Goal: Task Accomplishment & Management: Use online tool/utility

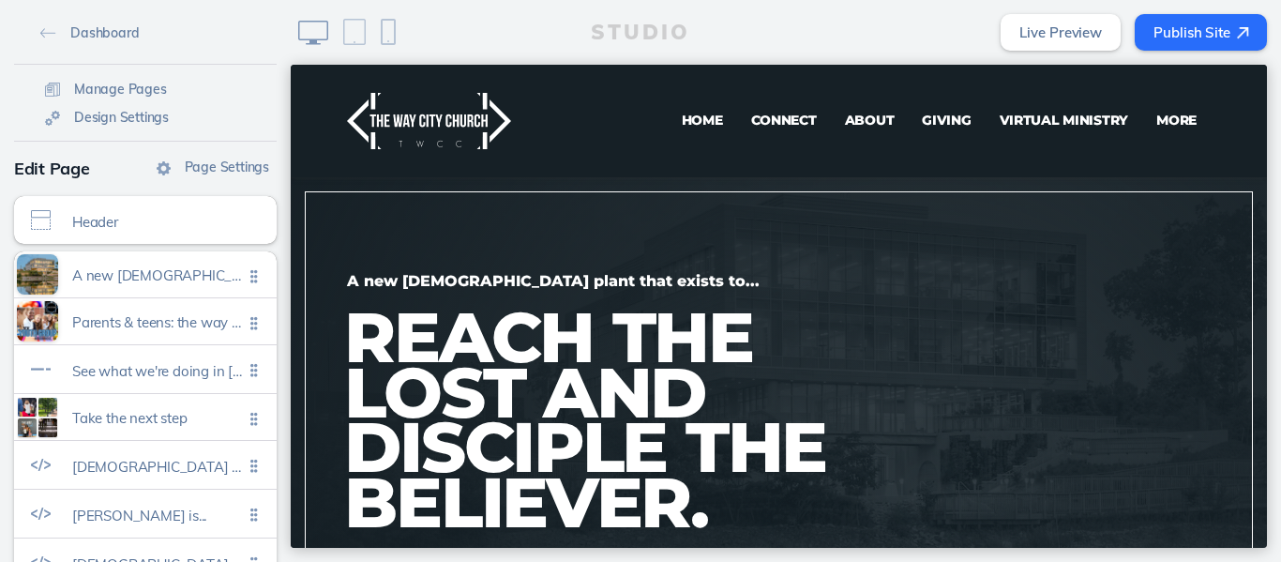
click at [1037, 124] on span "Virtual Ministry" at bounding box center [1063, 120] width 129 height 17
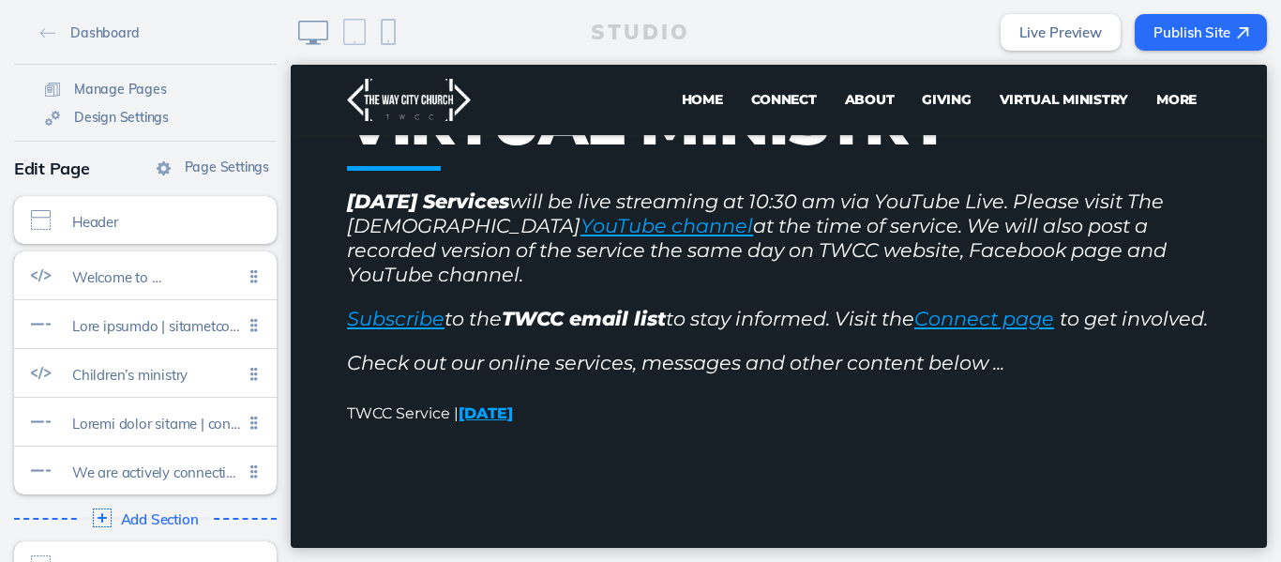
scroll to position [334, 0]
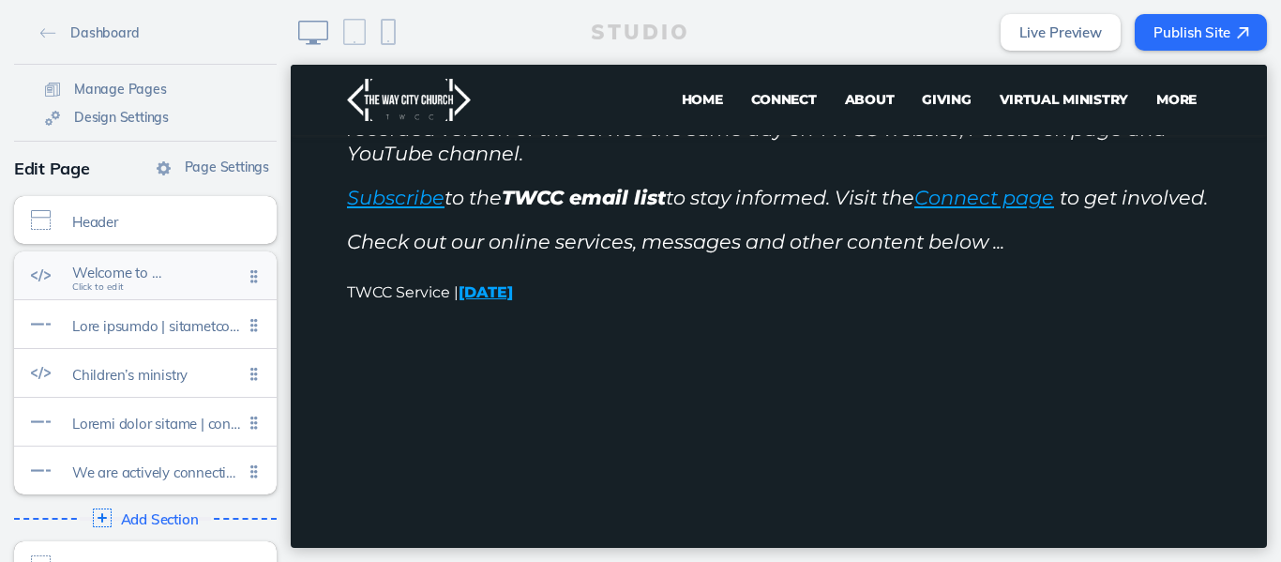
click at [97, 282] on span "Click to edit" at bounding box center [98, 286] width 52 height 11
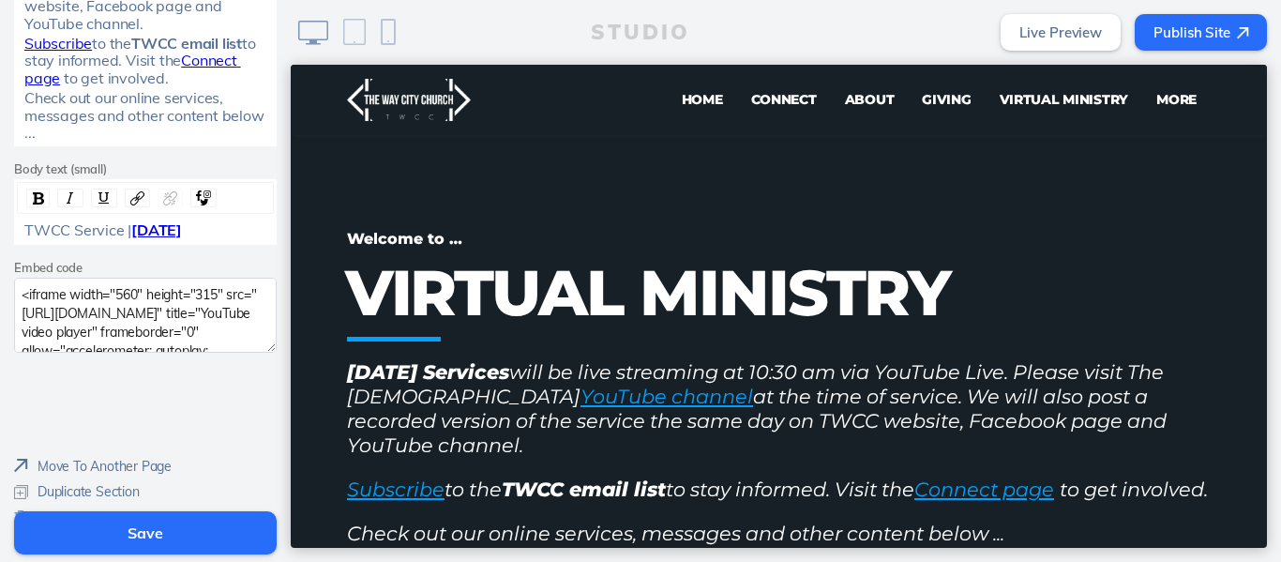
scroll to position [576, 0]
drag, startPoint x: 283, startPoint y: 152, endPoint x: 1, endPoint y: 348, distance: 343.5
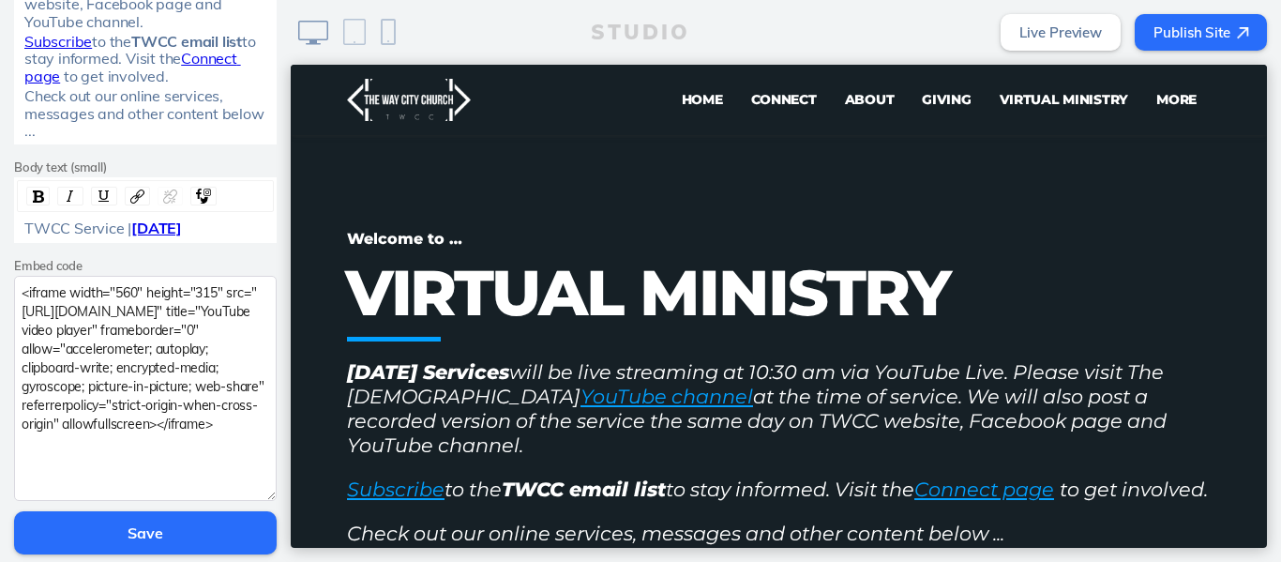
drag, startPoint x: 262, startPoint y: 341, endPoint x: 271, endPoint y: 491, distance: 150.3
click at [271, 491] on div "Edit Section Theme A A A A Subtitle Welcome to … Title VIRTUAL MINISTRY Body te…" at bounding box center [145, 2] width 291 height 1024
click at [241, 227] on div "TWCC Service | [DATE]" at bounding box center [145, 227] width 243 height 17
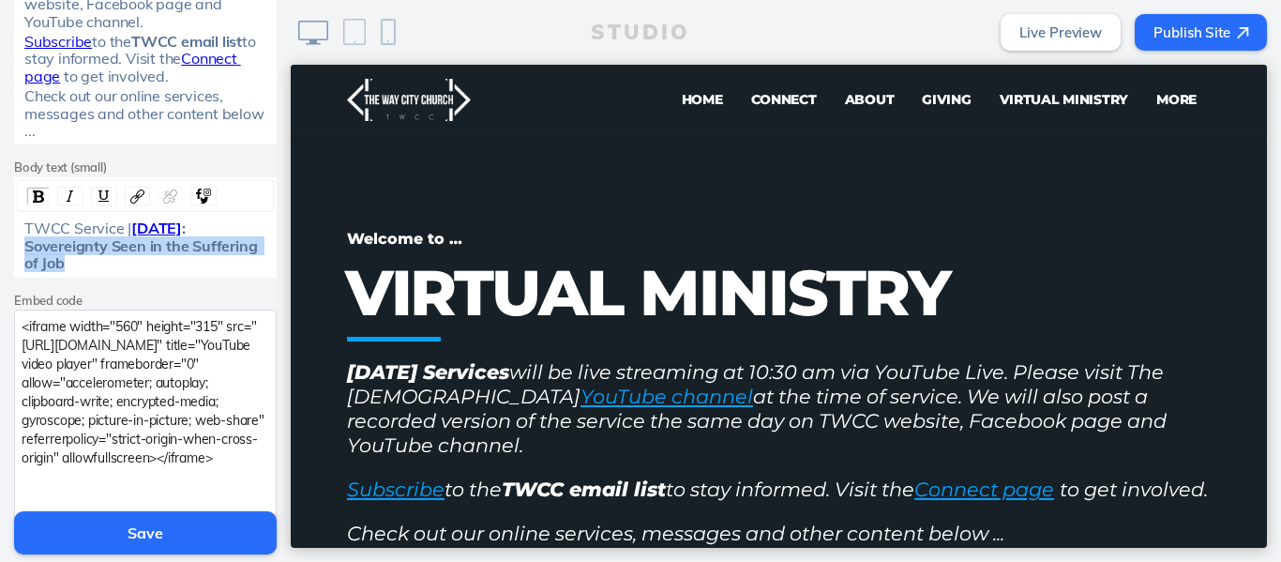
drag, startPoint x: 84, startPoint y: 262, endPoint x: 16, endPoint y: 251, distance: 69.4
click at [18, 251] on div "TWCC Service | [DATE] : Sovereignty Seen in the Suffering of Job" at bounding box center [146, 245] width 256 height 52
click at [130, 195] on img "rdw-link-control" at bounding box center [137, 196] width 14 height 14
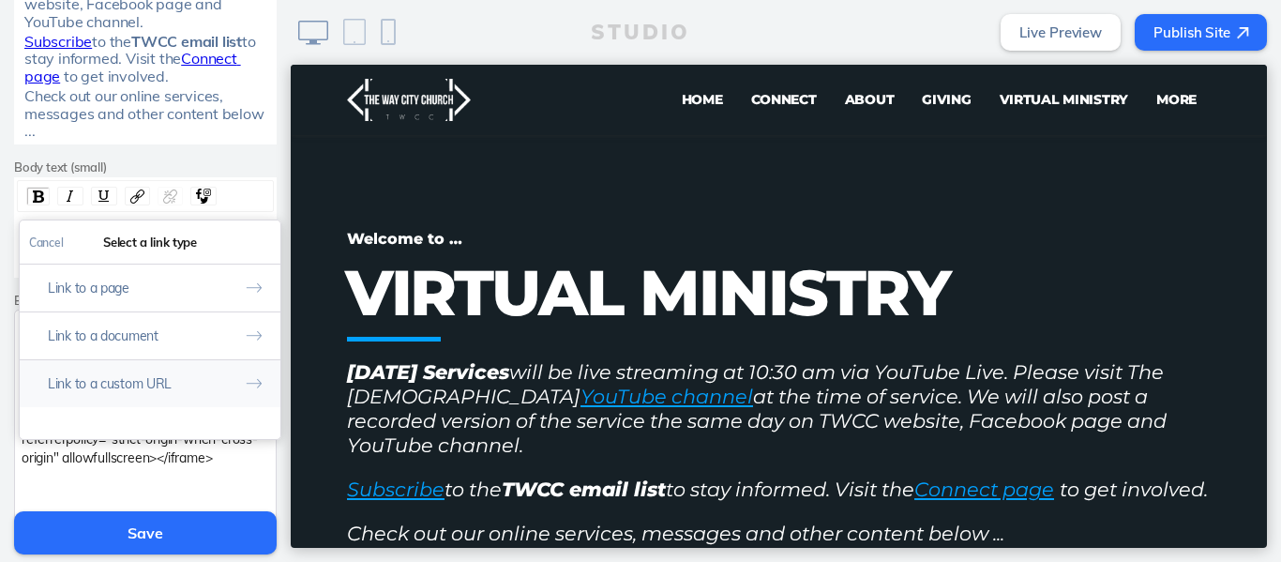
click at [170, 378] on button "Link to a custom URL" at bounding box center [150, 383] width 261 height 48
click at [157, 319] on input "rdw-link-control" at bounding box center [150, 321] width 242 height 31
paste input "[URL][DOMAIN_NAME]"
type input "[URL][DOMAIN_NAME]"
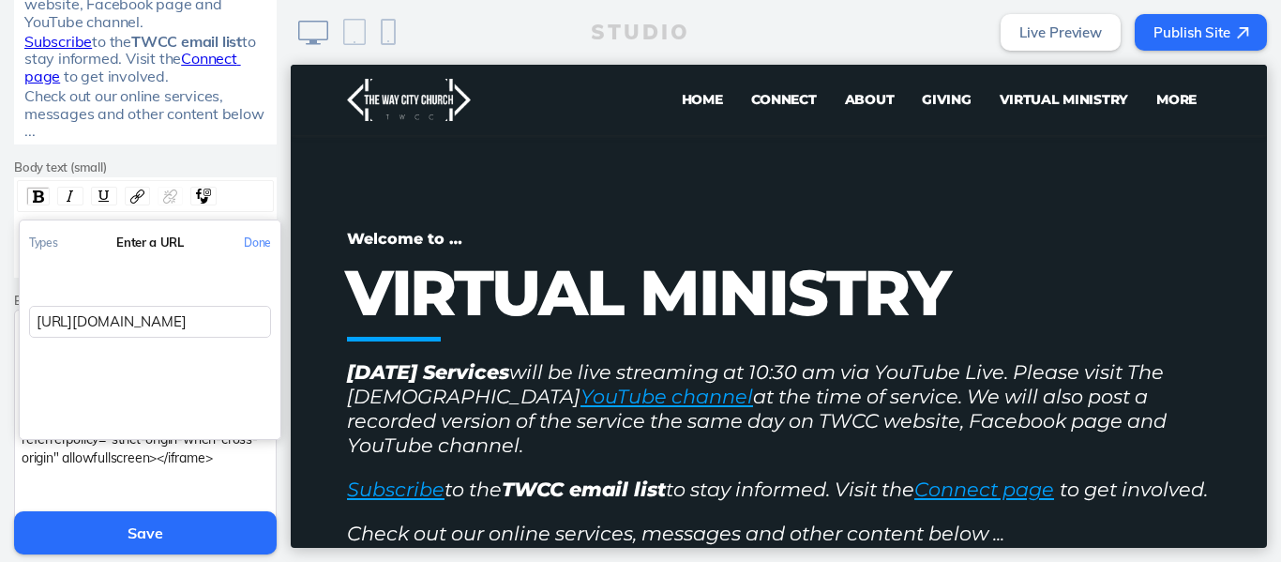
scroll to position [0, 202]
click at [250, 239] on button "Done" at bounding box center [257, 242] width 46 height 42
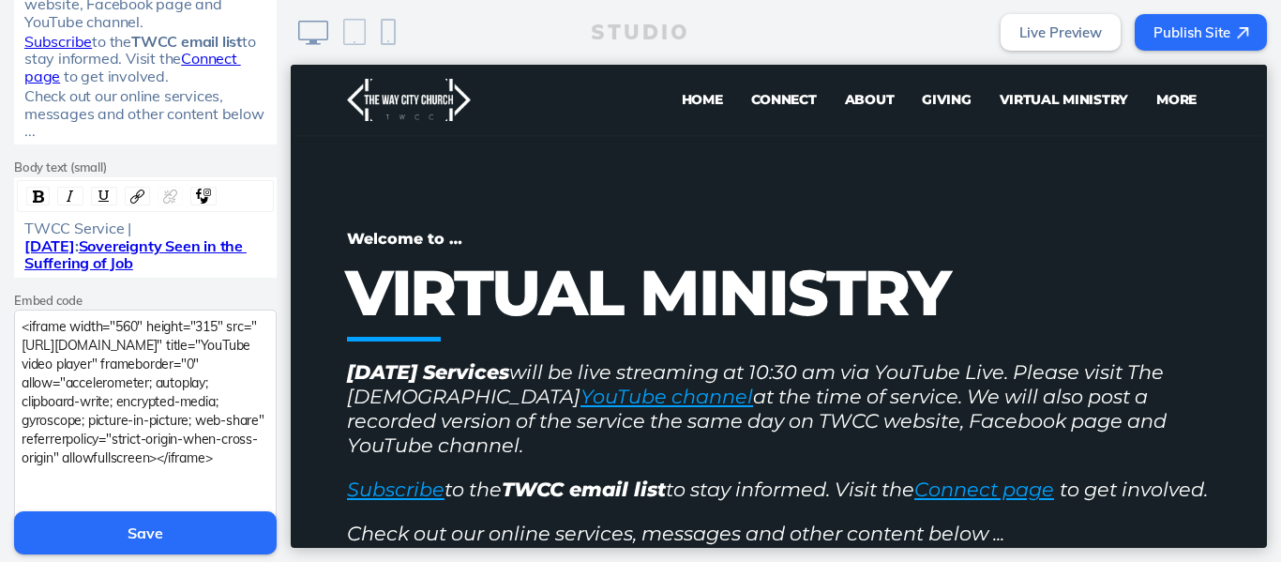
drag, startPoint x: 237, startPoint y: 226, endPoint x: 129, endPoint y: 220, distance: 107.9
click at [75, 236] on span "[DATE]" at bounding box center [49, 245] width 51 height 19
click at [163, 193] on img "rdw-link-control" at bounding box center [170, 196] width 14 height 14
click at [190, 263] on div "TWCC Service | [DATE]: Sovereignty Seen in the Suffering of Job" at bounding box center [145, 245] width 243 height 52
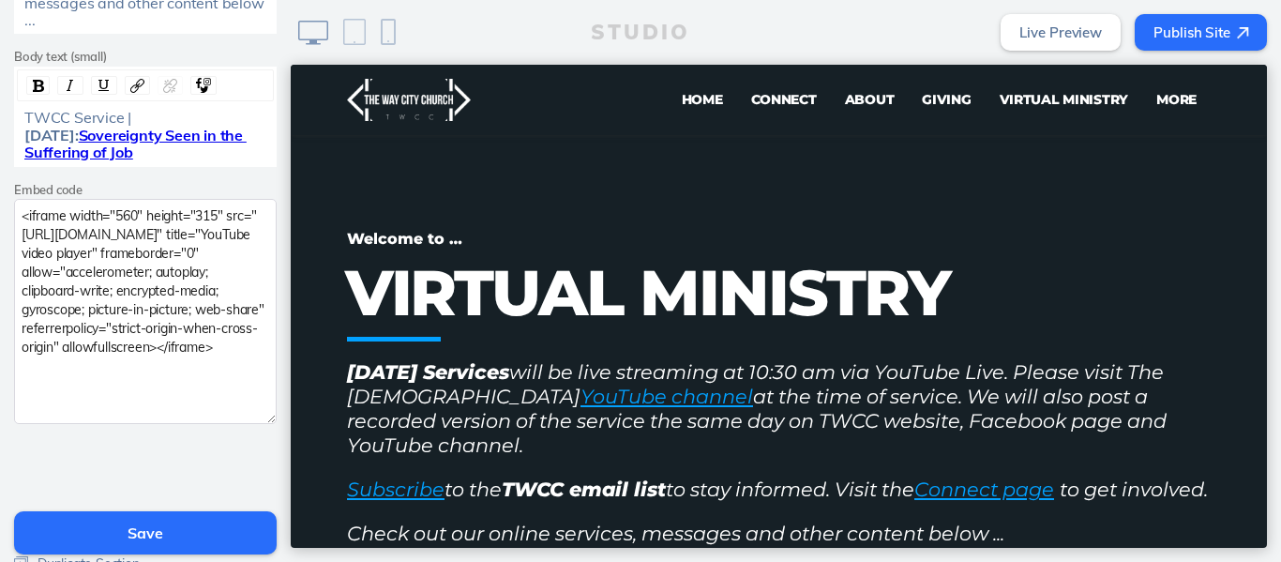
scroll to position [694, 0]
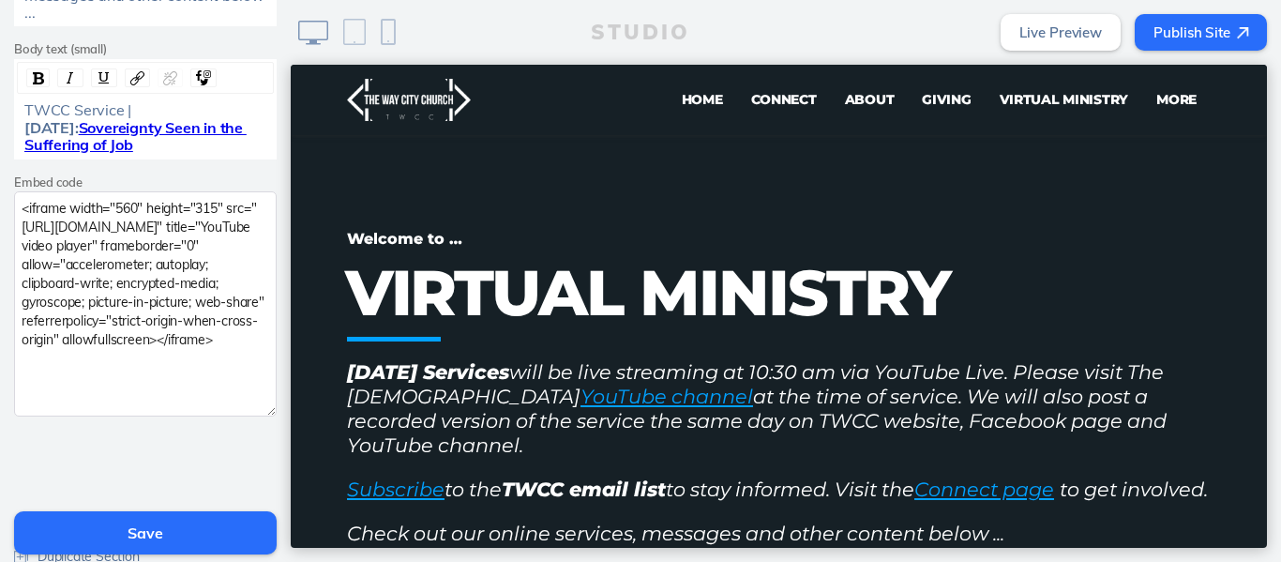
drag, startPoint x: 89, startPoint y: 372, endPoint x: 0, endPoint y: 173, distance: 217.8
paste textarea "emxZhUxu0ZXfKpZq"
type textarea "<iframe width="560" height="315" src="[URL][DOMAIN_NAME]" title="YouTube video …"
click at [169, 532] on button "Save" at bounding box center [145, 532] width 262 height 43
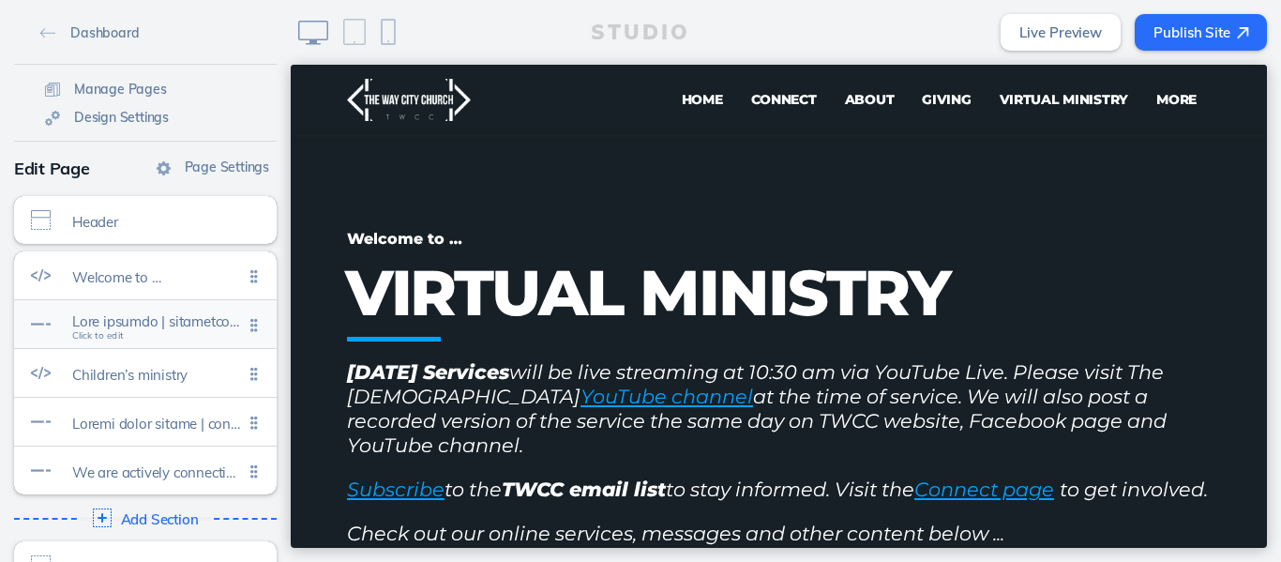
click at [196, 323] on span at bounding box center [157, 321] width 171 height 16
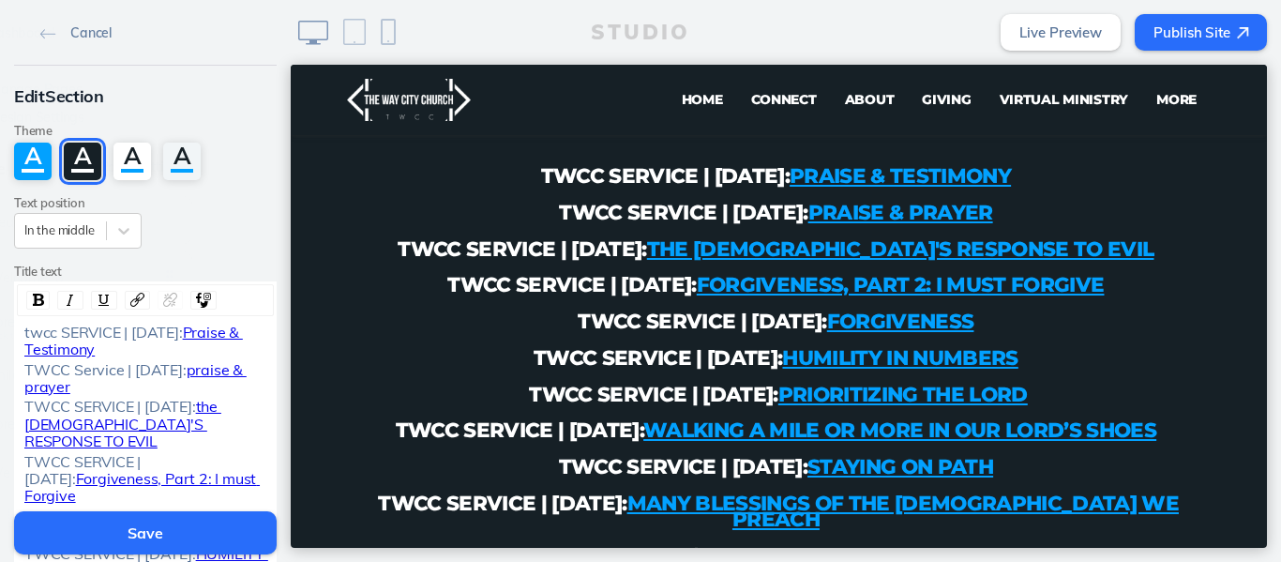
scroll to position [1145, 0]
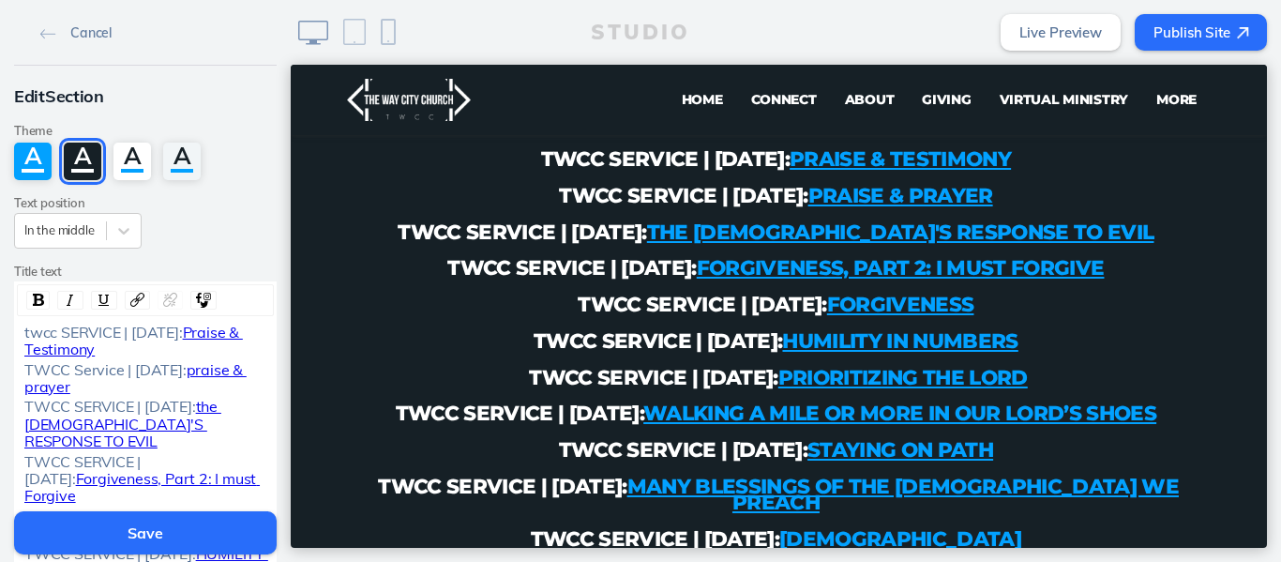
click at [24, 330] on span "twcc SERVICE | [DATE]:" at bounding box center [103, 331] width 158 height 19
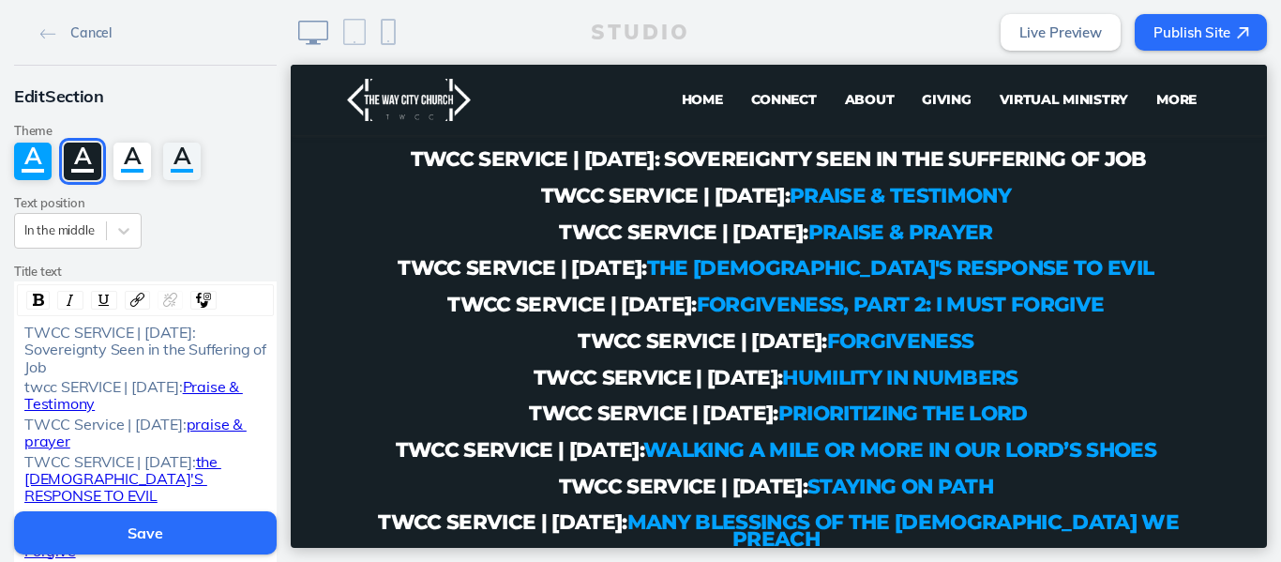
drag, startPoint x: 127, startPoint y: 366, endPoint x: 61, endPoint y: 351, distance: 68.2
click at [61, 351] on div "TWCC SERVICE | [DATE]: Sovereignty Seen in the Suffering of Job" at bounding box center [145, 349] width 243 height 52
click at [197, 23] on div "Cancel" at bounding box center [145, 32] width 262 height 65
click at [585, 103] on nav "Home Connect About Giving Virtual Ministry Join Us [GEOGRAPHIC_DATA] Events Con…" at bounding box center [887, 100] width 646 height 38
drag, startPoint x: 125, startPoint y: 367, endPoint x: 61, endPoint y: 349, distance: 66.2
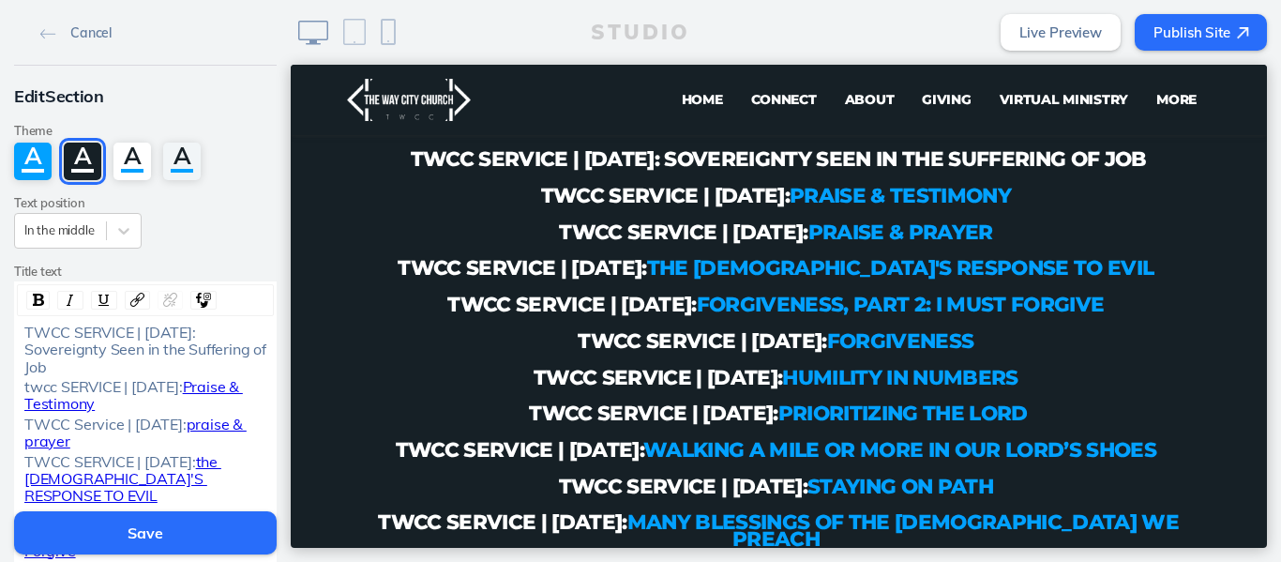
click at [61, 349] on div "TWCC SERVICE | [DATE]: Sovereignty Seen in the Suffering of Job" at bounding box center [145, 349] width 243 height 52
click at [130, 293] on img "rdw-link-control" at bounding box center [137, 299] width 14 height 14
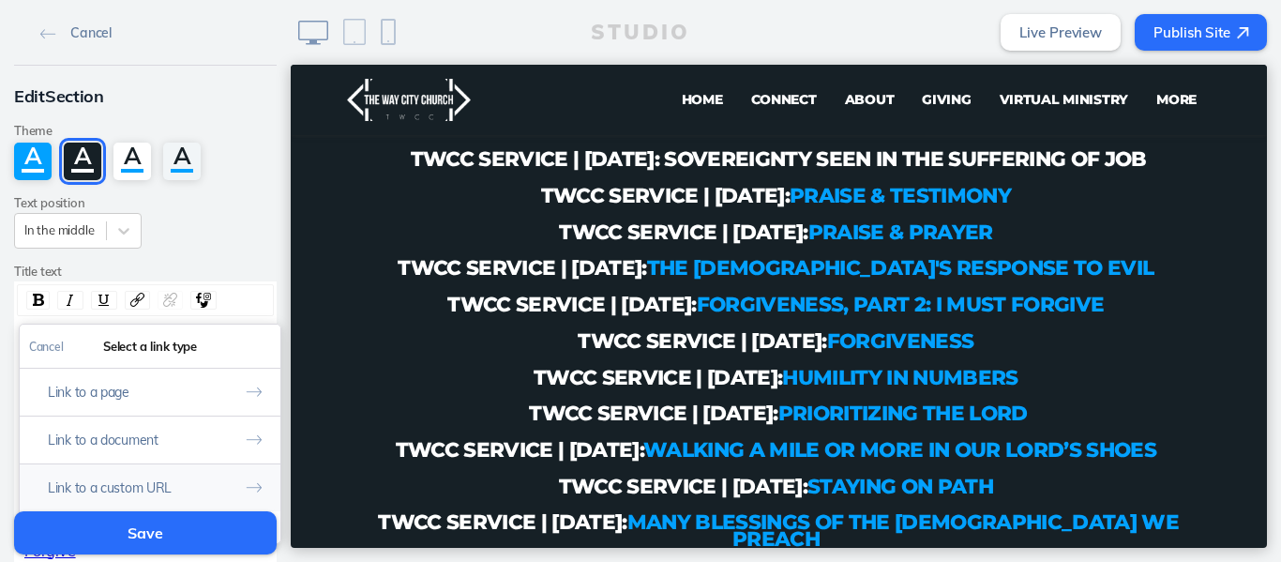
click at [130, 477] on button "Link to a custom URL" at bounding box center [150, 487] width 261 height 48
click at [153, 434] on input "rdw-link-control" at bounding box center [150, 425] width 242 height 31
paste input "[URL][DOMAIN_NAME]"
type input "[URL][DOMAIN_NAME]"
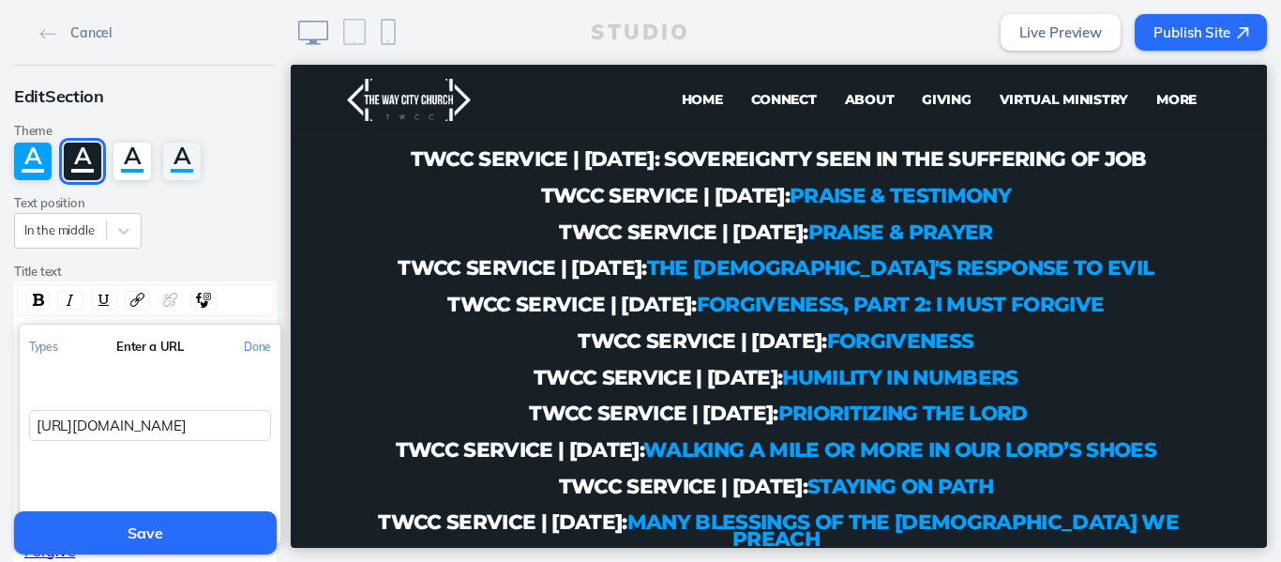
scroll to position [0, 192]
click at [250, 341] on button "Done" at bounding box center [257, 346] width 46 height 42
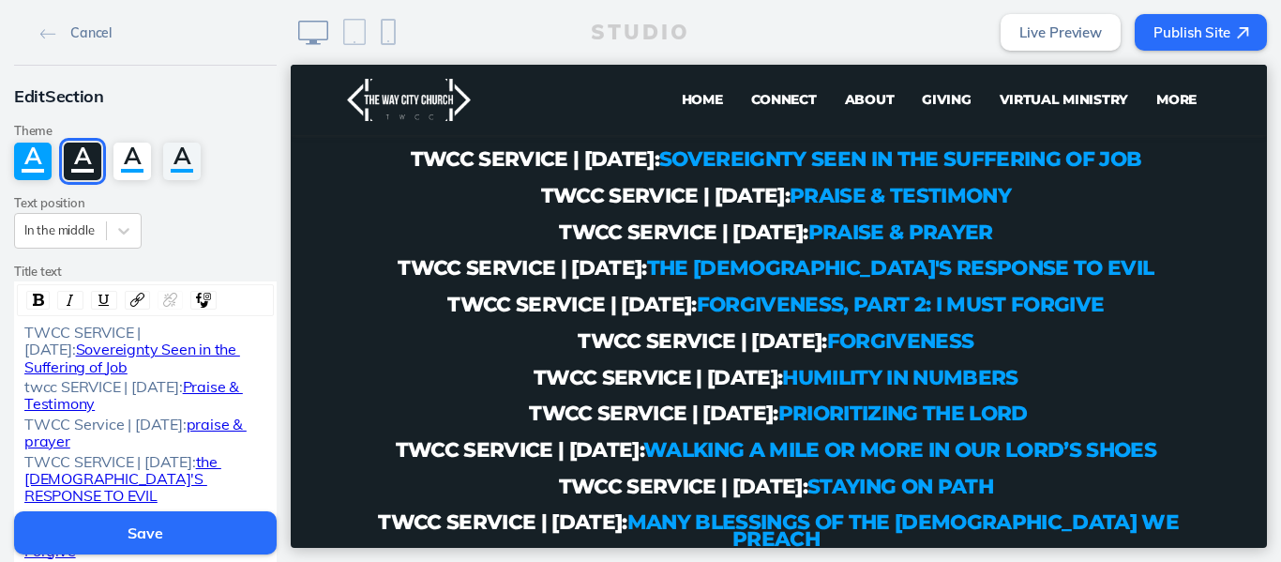
click at [137, 526] on button "Save" at bounding box center [145, 532] width 262 height 43
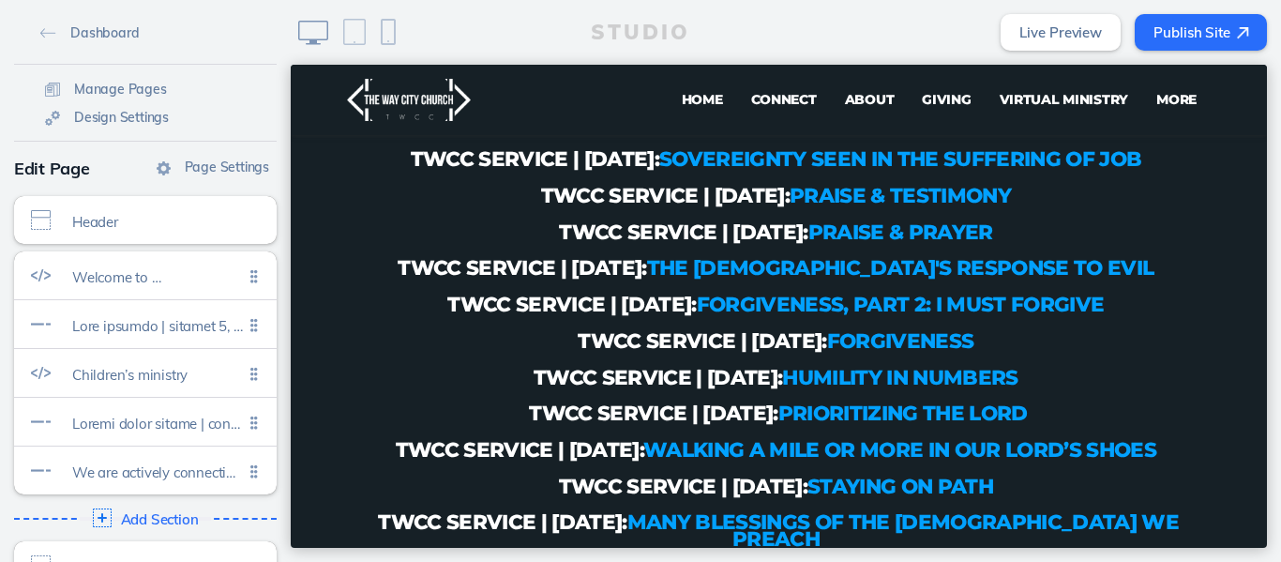
click at [1198, 37] on button "Publish Site" at bounding box center [1200, 32] width 132 height 37
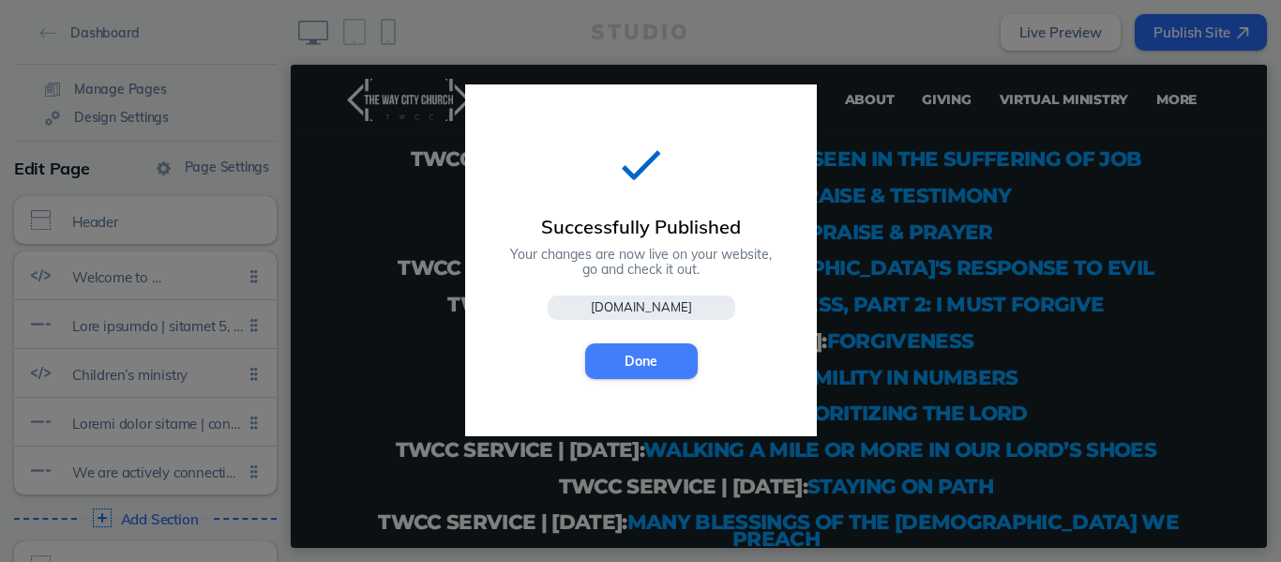
click at [630, 360] on button "Done" at bounding box center [641, 361] width 112 height 36
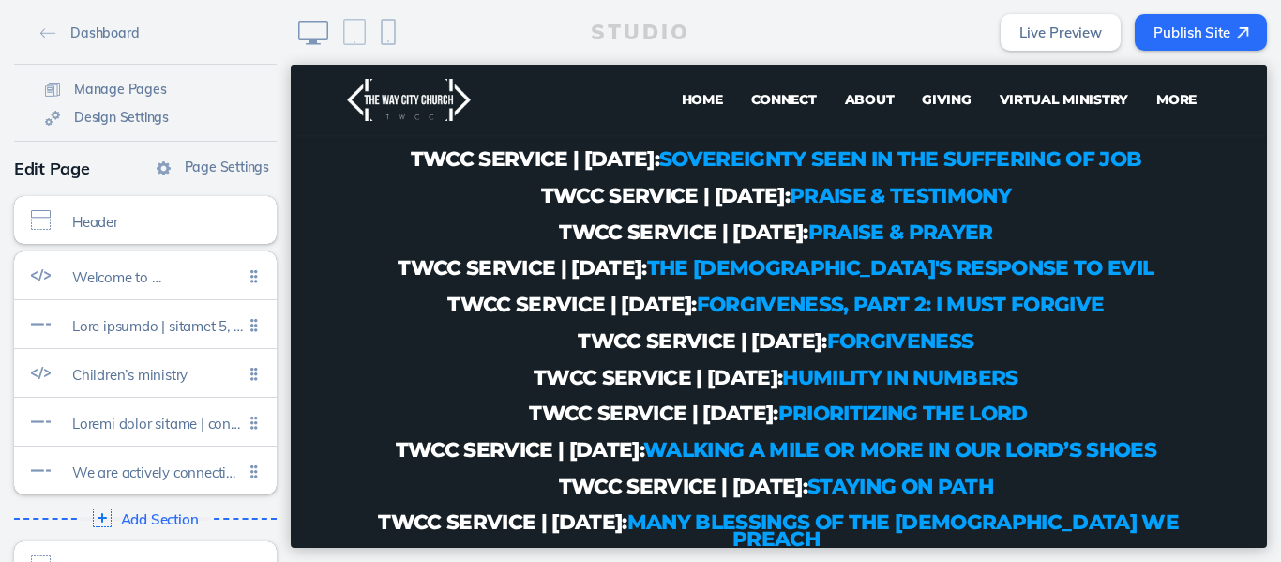
drag, startPoint x: 718, startPoint y: 179, endPoint x: 380, endPoint y: 185, distance: 338.5
click at [380, 167] on p "TWCC SERVICE | [DATE]: Sovereignty Seen in the Suffering of Job" at bounding box center [778, 159] width 836 height 16
click at [703, 167] on p "TWCC SERVICE | [DATE]: Sovereignty Seen in the Suffering of Job" at bounding box center [778, 159] width 836 height 16
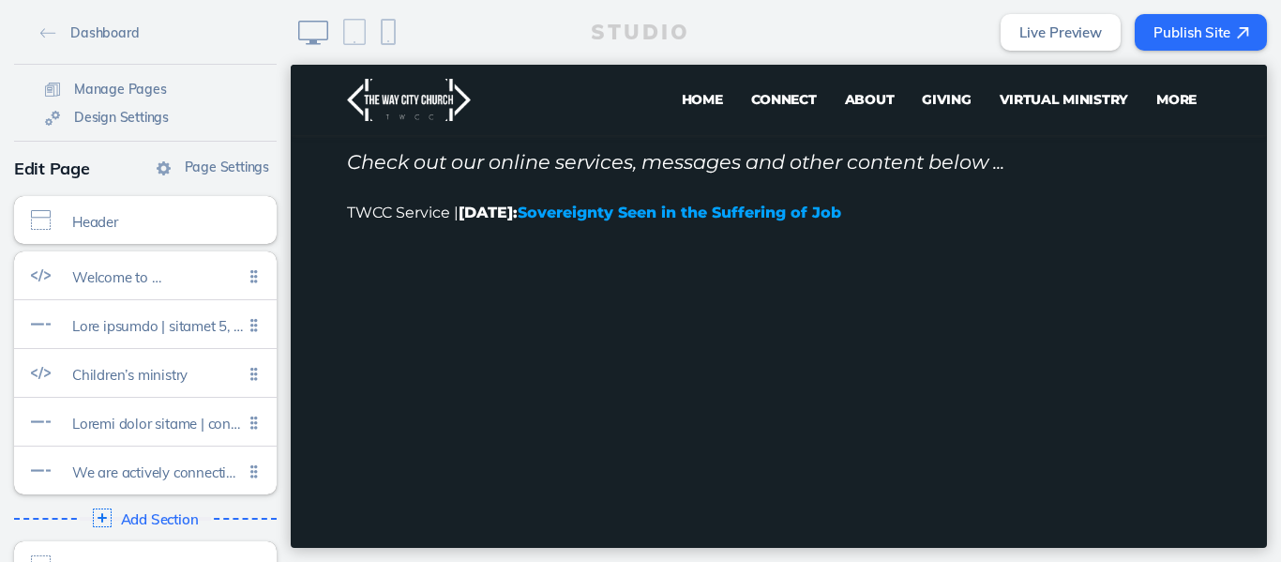
scroll to position [444, 0]
